Goal: Find specific page/section: Find specific page/section

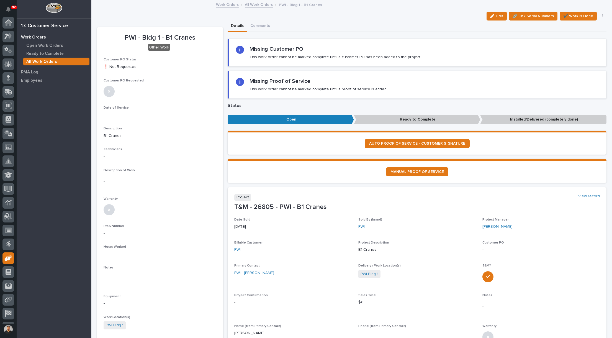
scroll to position [26, 0]
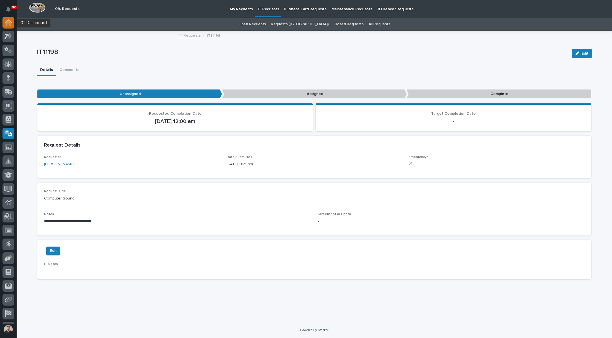
click at [9, 25] on icon at bounding box center [8, 22] width 7 height 6
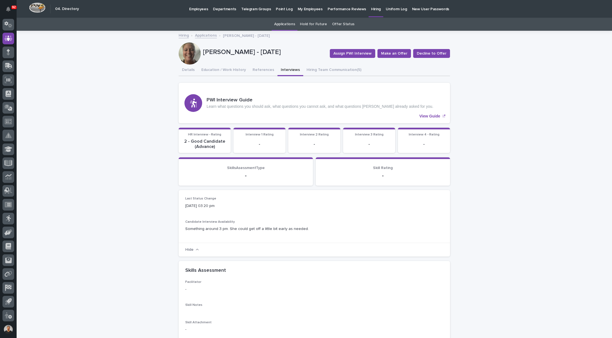
click at [199, 8] on p "Employees" at bounding box center [198, 6] width 19 height 12
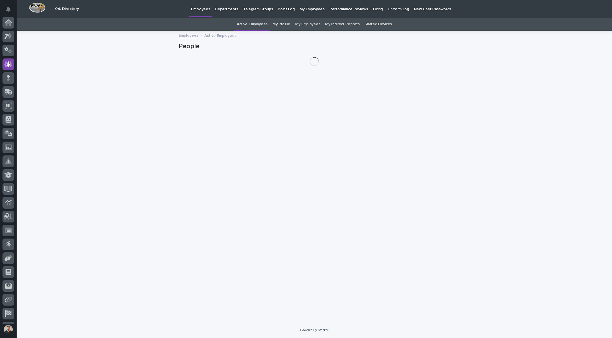
scroll to position [26, 0]
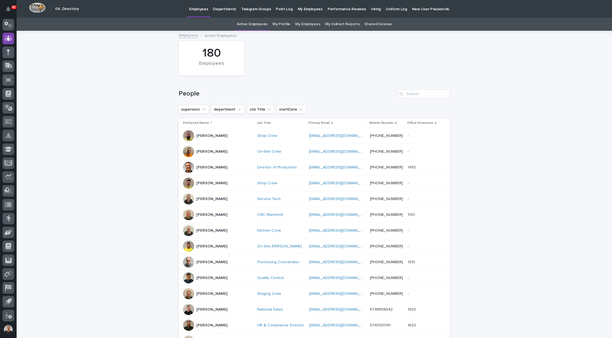
click at [371, 10] on p "Hiring" at bounding box center [376, 6] width 10 height 12
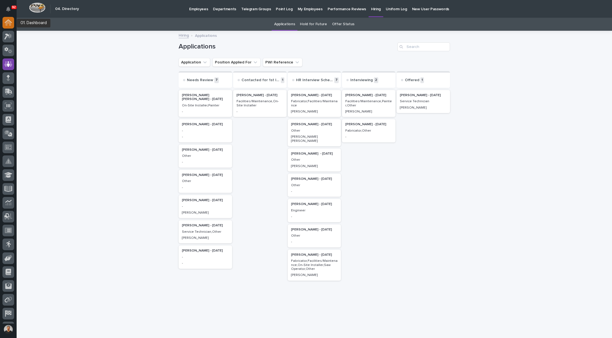
click at [10, 24] on icon at bounding box center [9, 23] width 6 height 6
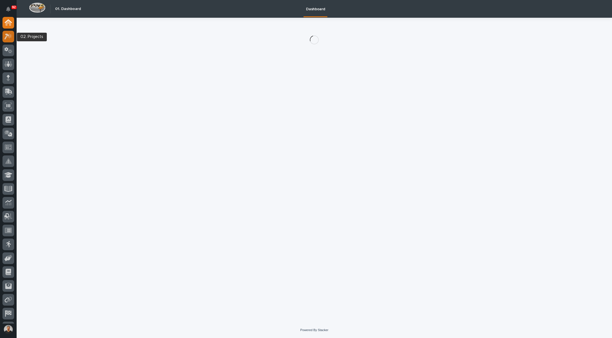
click at [6, 35] on icon at bounding box center [6, 37] width 5 height 6
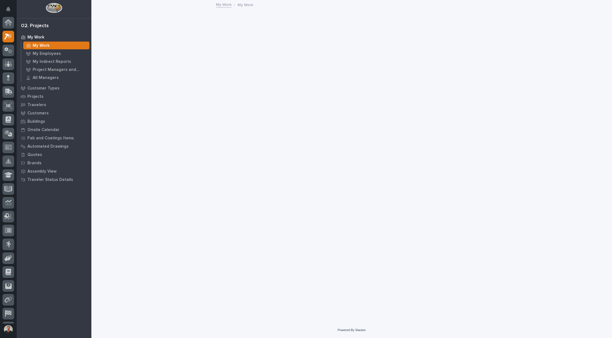
scroll to position [14, 0]
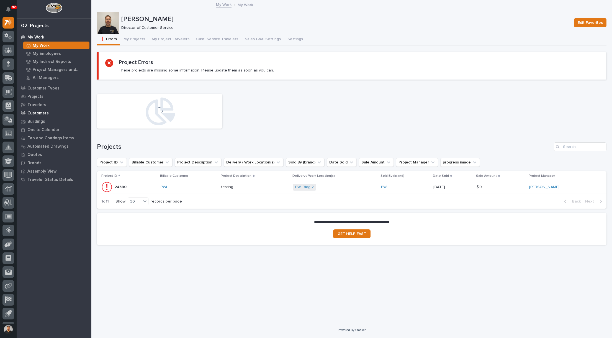
click at [48, 115] on div "Customers" at bounding box center [54, 113] width 72 height 8
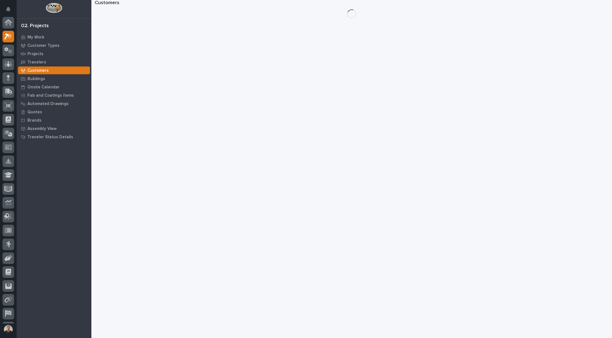
scroll to position [14, 0]
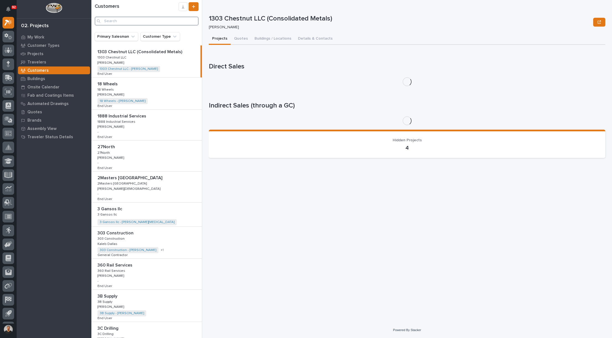
click at [134, 23] on input "Search" at bounding box center [147, 21] width 104 height 9
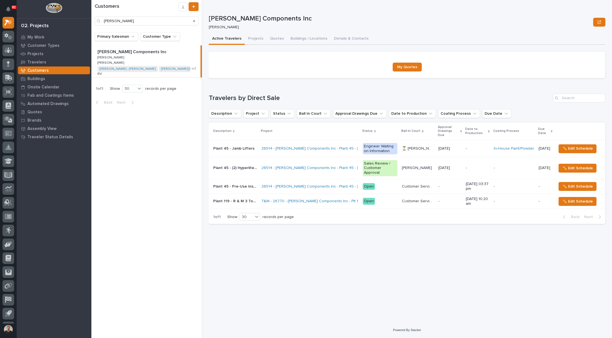
click at [128, 51] on p "Lippert Components Inc" at bounding box center [133, 51] width 70 height 6
type input "Lippert"
click at [128, 51] on p "Lippert Components Inc" at bounding box center [133, 51] width 70 height 6
click at [301, 42] on button "Buildings / Locations" at bounding box center [309, 39] width 44 height 12
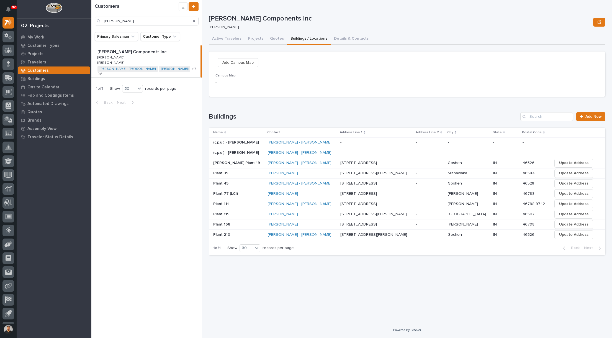
click at [354, 183] on p "2703 College Ave" at bounding box center [360, 183] width 38 height 6
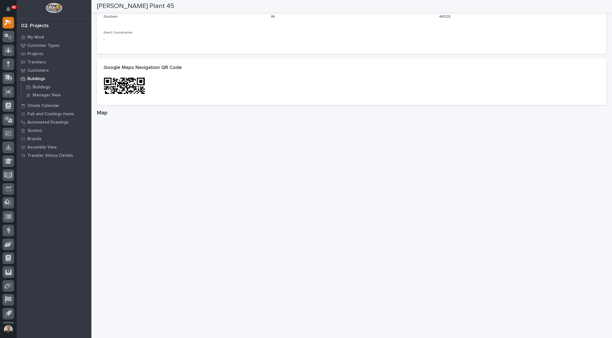
scroll to position [264, 0]
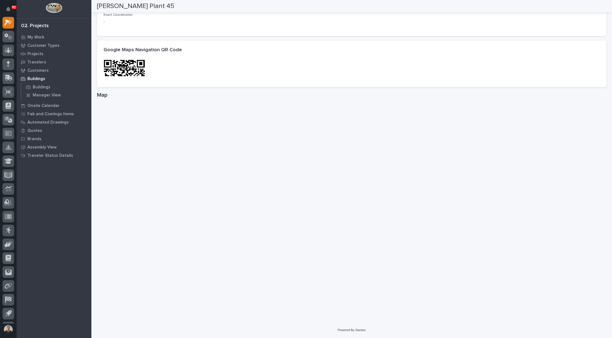
click at [424, 304] on div "**********" at bounding box center [351, 22] width 515 height 572
